Goal: Task Accomplishment & Management: Use online tool/utility

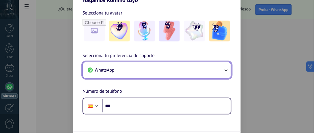
click at [227, 68] on icon "button" at bounding box center [226, 70] width 6 height 6
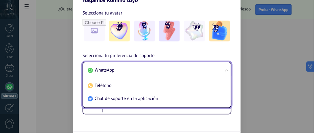
click at [127, 72] on li "WhatsApp" at bounding box center [155, 70] width 141 height 13
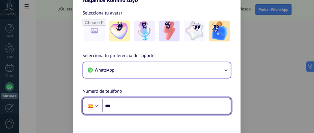
click at [143, 105] on input "***" at bounding box center [166, 105] width 129 height 13
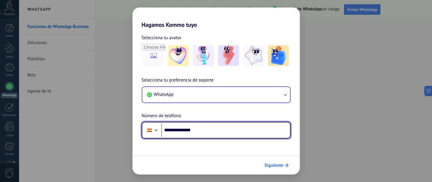
type input "**********"
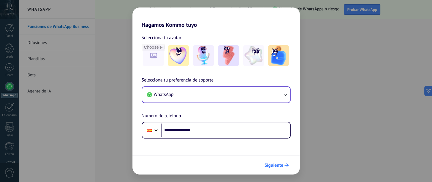
click at [269, 132] on span "Siguiente" at bounding box center [274, 166] width 19 height 4
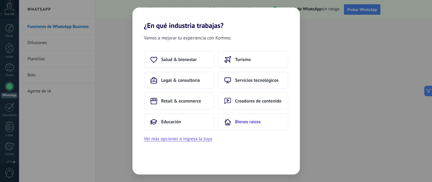
click at [257, 120] on span "Bienes raíces" at bounding box center [248, 122] width 26 height 6
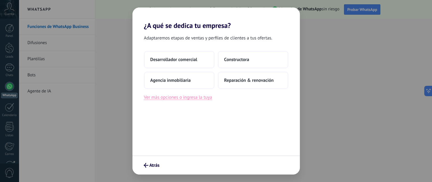
click at [200, 98] on button "Ver más opciones o ingresa la tuya" at bounding box center [178, 98] width 68 height 8
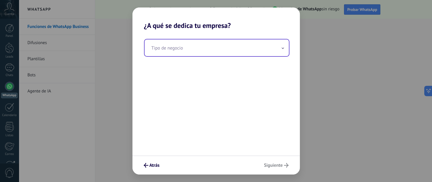
click at [220, 52] on input "text" at bounding box center [217, 48] width 144 height 17
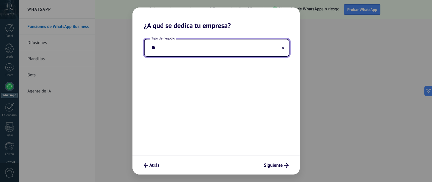
type input "*"
type input "**********"
click at [280, 132] on span "Siguiente" at bounding box center [273, 166] width 19 height 4
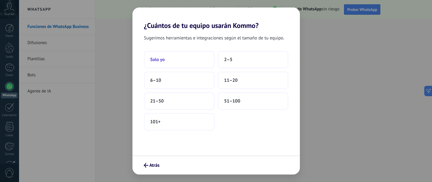
click at [168, 60] on button "Solo yo" at bounding box center [179, 59] width 70 height 17
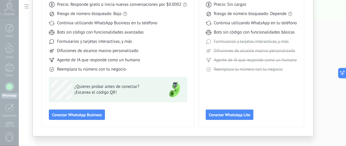
scroll to position [80, 0]
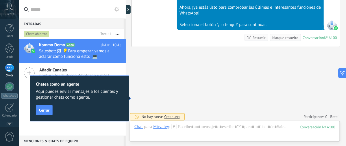
scroll to position [264, 0]
click at [44, 109] on span "Cerrar" at bounding box center [44, 110] width 10 height 4
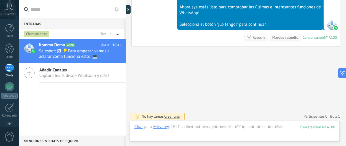
click at [28, 71] on icon at bounding box center [29, 72] width 11 height 11
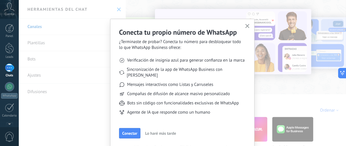
click at [247, 25] on use "button" at bounding box center [247, 26] width 4 height 4
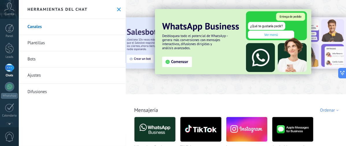
click at [64, 39] on link "Plantillas" at bounding box center [72, 43] width 107 height 16
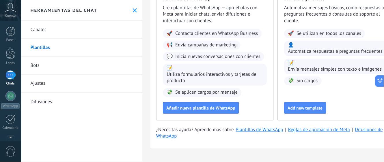
scroll to position [38, 0]
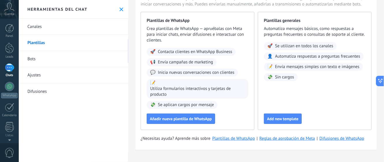
click at [54, 57] on link "Bots" at bounding box center [73, 59] width 109 height 16
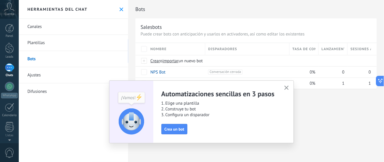
click at [288, 87] on icon "button" at bounding box center [286, 88] width 4 height 4
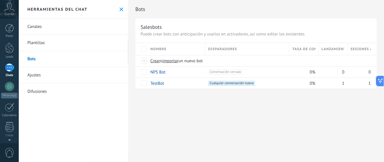
click at [55, 78] on link "Ajustes" at bounding box center [73, 75] width 109 height 16
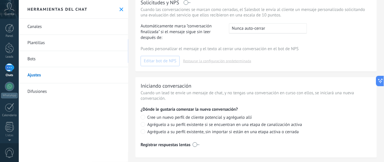
scroll to position [187, 0]
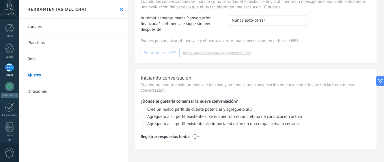
click at [70, 92] on link "Difusiones" at bounding box center [73, 91] width 109 height 16
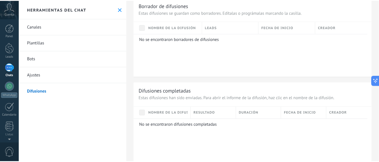
scroll to position [442, 0]
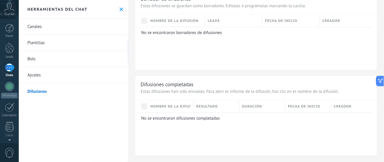
click at [120, 9] on icon at bounding box center [122, 10] width 4 height 4
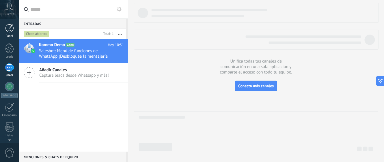
click at [6, 28] on div at bounding box center [9, 28] width 9 height 9
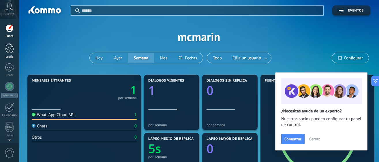
click at [12, 49] on div at bounding box center [9, 48] width 9 height 11
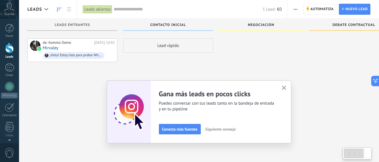
scroll to position [10, 0]
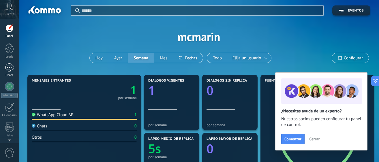
click at [9, 69] on div "1" at bounding box center [9, 68] width 9 height 8
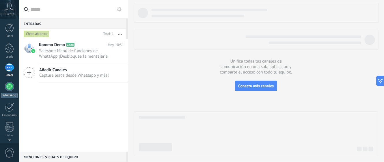
click at [13, 90] on link "WhatsApp" at bounding box center [9, 90] width 19 height 16
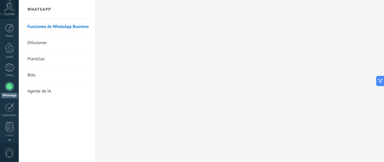
click at [62, 44] on link "Difusiones" at bounding box center [58, 43] width 62 height 16
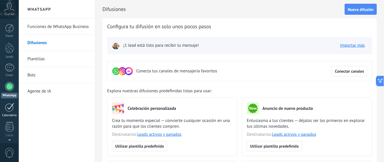
click at [7, 107] on div at bounding box center [9, 107] width 9 height 9
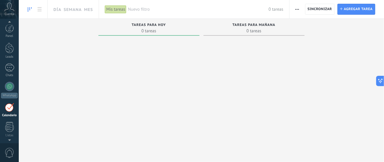
scroll to position [16, 0]
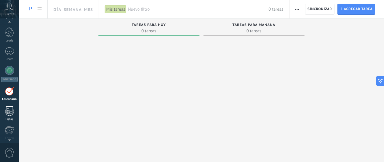
click at [9, 111] on div at bounding box center [9, 111] width 9 height 10
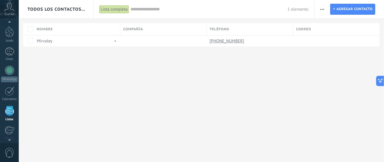
scroll to position [36, 0]
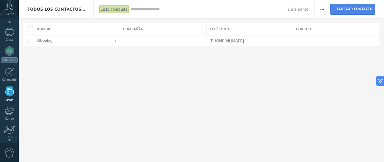
click at [314, 11] on span "Agregar contacto" at bounding box center [355, 9] width 36 height 10
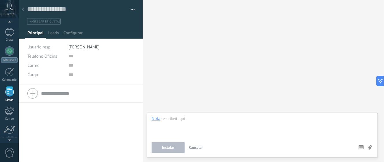
click at [23, 10] on use at bounding box center [23, 9] width 2 height 3
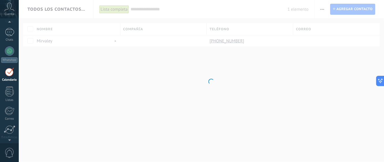
scroll to position [16, 0]
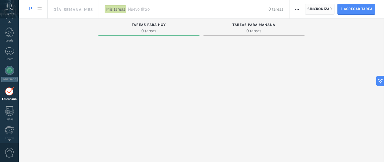
click at [313, 8] on span "Sincronizar" at bounding box center [320, 9] width 25 height 3
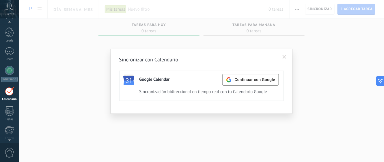
click at [314, 74] on div "Sincronizar con Calendario Google Calendar Continuar con Google Activa Apagar S…" at bounding box center [201, 81] width 365 height 162
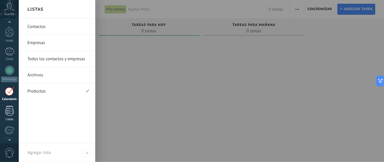
click at [9, 113] on div at bounding box center [9, 111] width 9 height 10
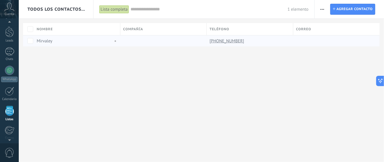
scroll to position [36, 0]
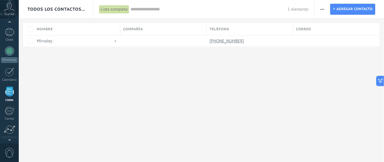
click at [115, 10] on div "Lista completa" at bounding box center [114, 9] width 30 height 8
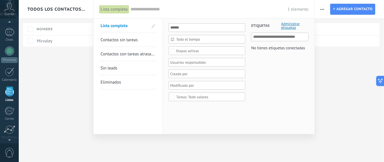
click at [70, 85] on div at bounding box center [192, 81] width 384 height 162
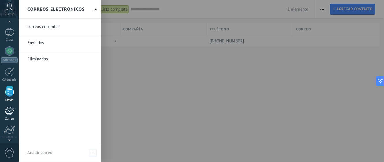
click at [8, 108] on div at bounding box center [10, 111] width 10 height 9
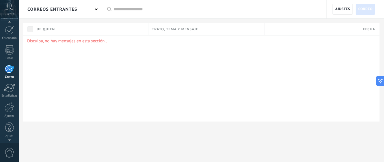
scroll to position [56, 0]
